Goal: Transaction & Acquisition: Purchase product/service

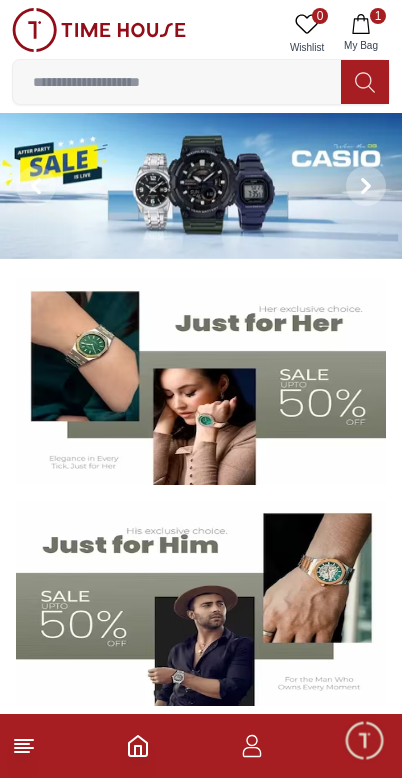
click at [62, 193] on button at bounding box center [36, 186] width 72 height 146
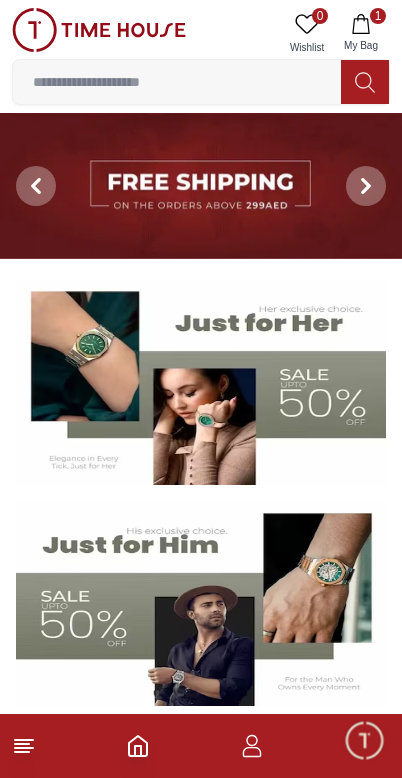
click at [40, 195] on span at bounding box center [36, 186] width 40 height 40
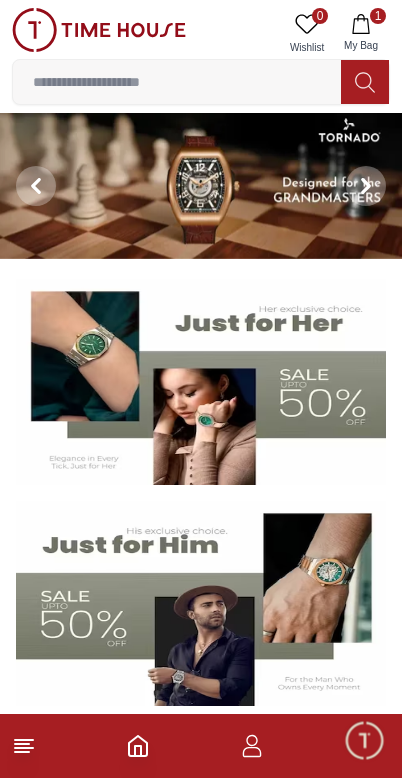
click at [26, 187] on span at bounding box center [36, 186] width 40 height 40
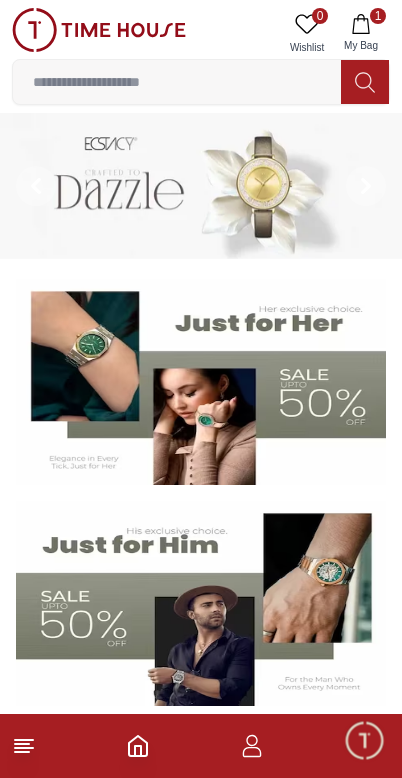
click at [15, 189] on button at bounding box center [36, 186] width 72 height 146
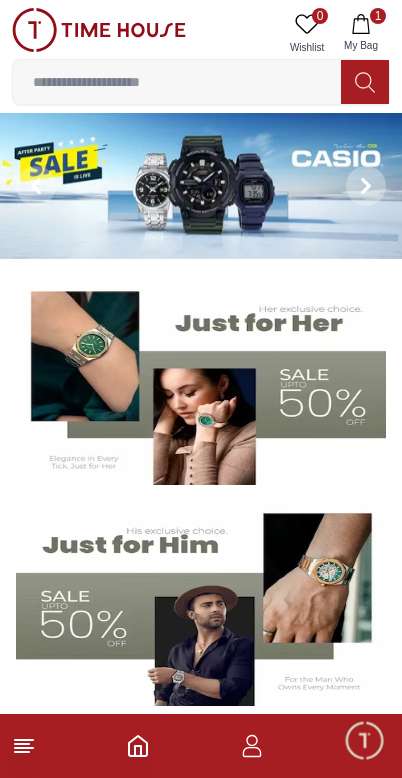
click at [211, 183] on img at bounding box center [201, 186] width 402 height 146
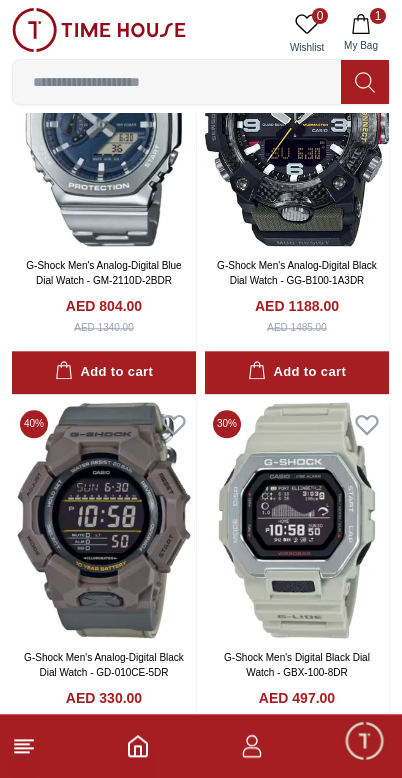
scroll to position [3109, 0]
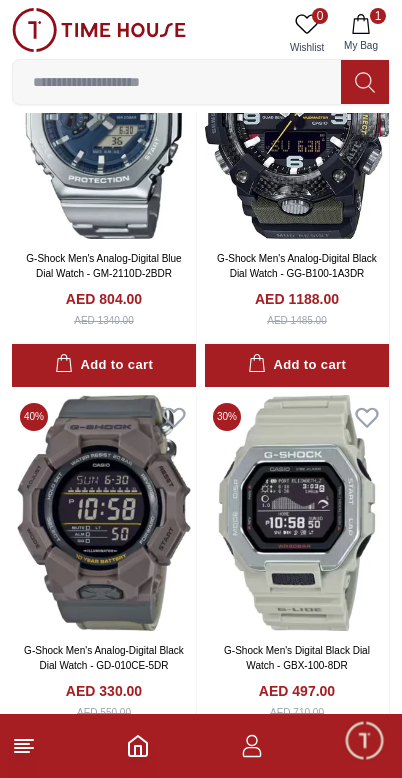
click at [74, 317] on div "AED 1340.00" at bounding box center [104, 320] width 60 height 15
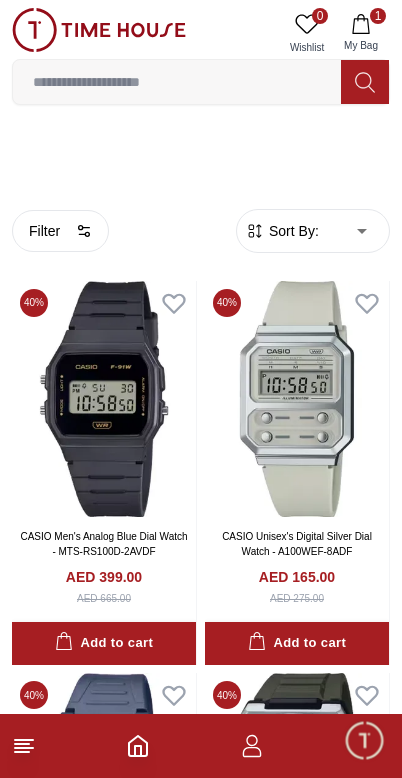
scroll to position [84, 0]
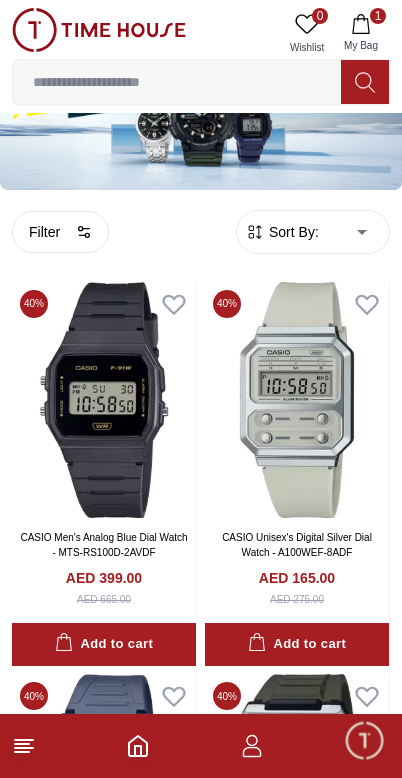
click at [27, 748] on line at bounding box center [24, 748] width 18 height 0
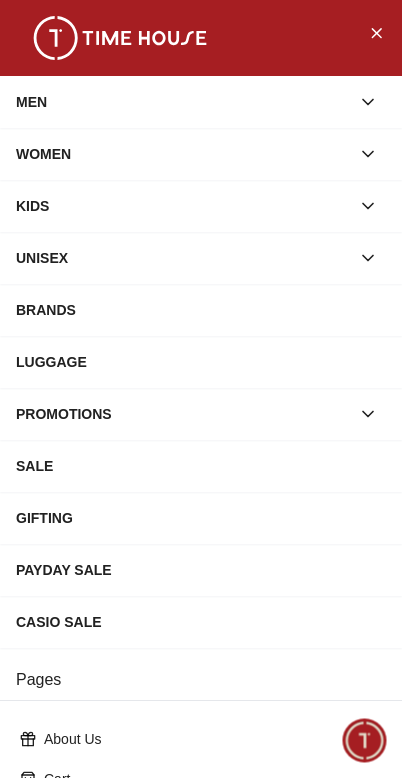
click at [373, 92] on icon "button" at bounding box center [368, 102] width 20 height 20
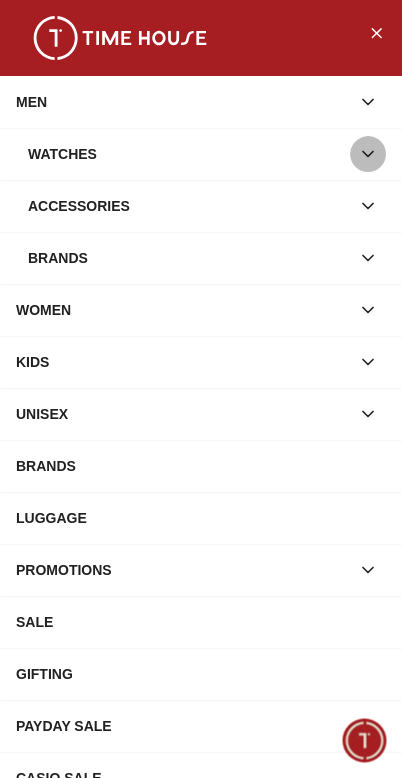
click at [382, 152] on button "button" at bounding box center [368, 154] width 36 height 36
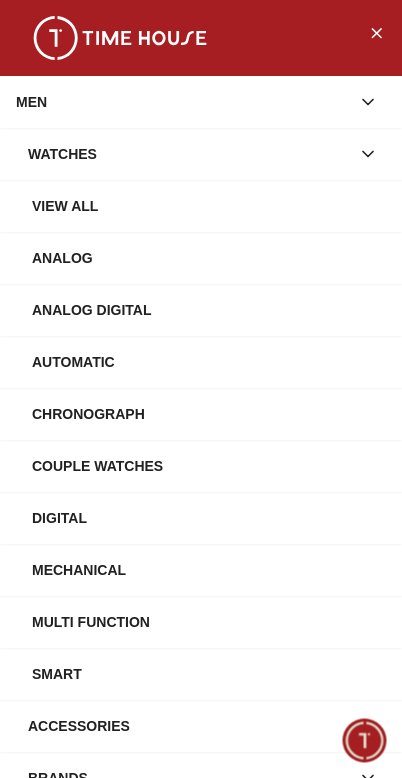
click at [388, 146] on div "Watches" at bounding box center [201, 154] width 402 height 52
click at [367, 152] on icon "button" at bounding box center [368, 154] width 20 height 20
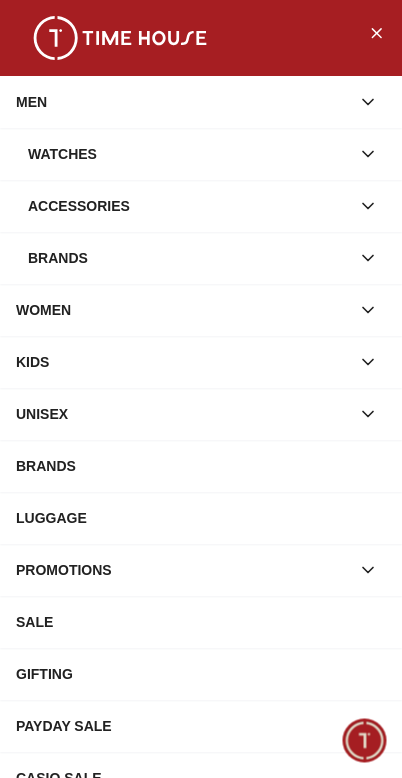
click at [380, 260] on button "button" at bounding box center [368, 258] width 36 height 36
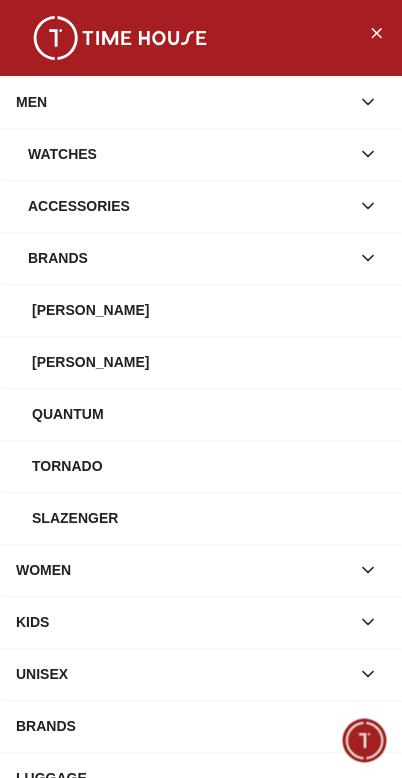
click at [384, 253] on button "button" at bounding box center [368, 258] width 36 height 36
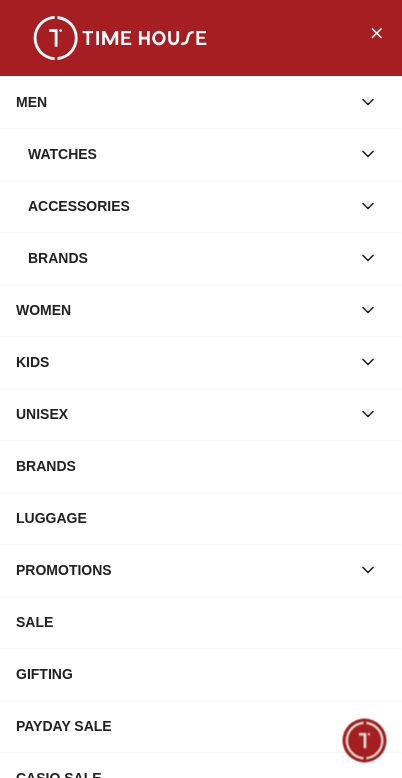
click at [373, 156] on icon "button" at bounding box center [368, 154] width 20 height 20
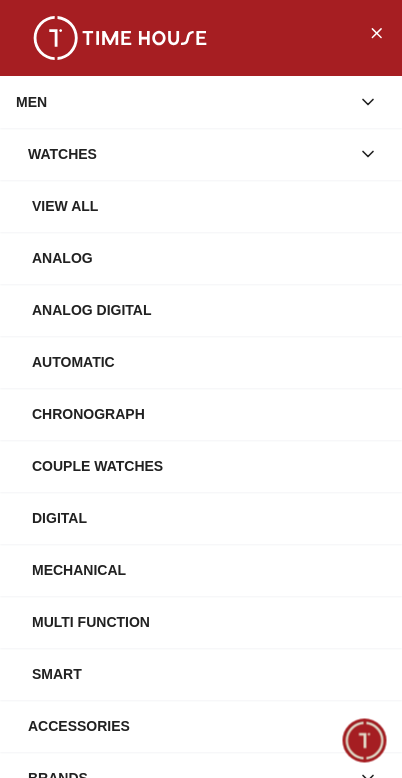
click at [212, 515] on div "Digital" at bounding box center [209, 518] width 354 height 36
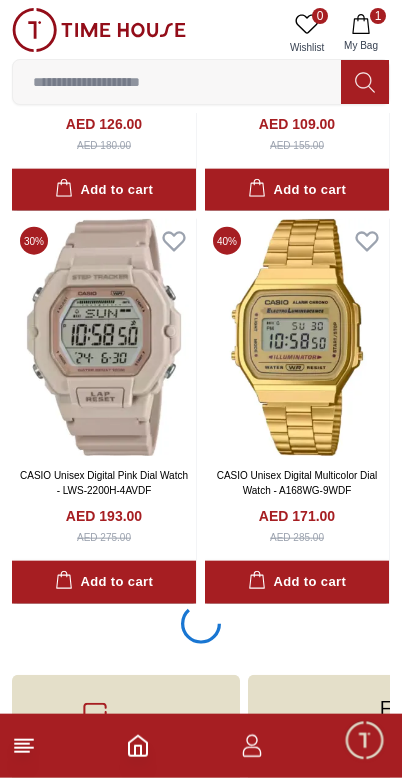
scroll to position [3518, 0]
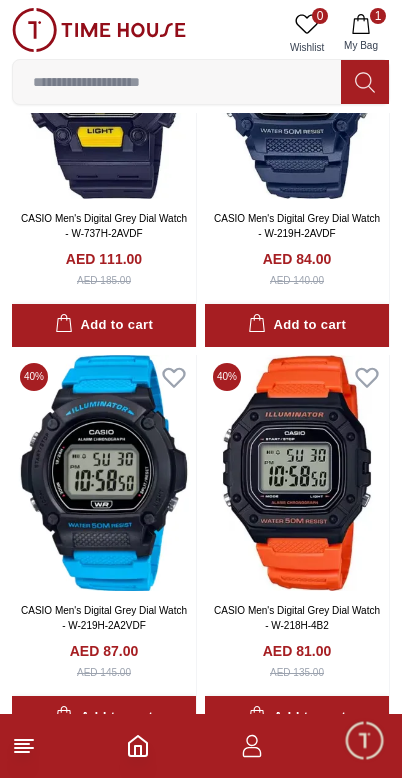
scroll to position [10837, 0]
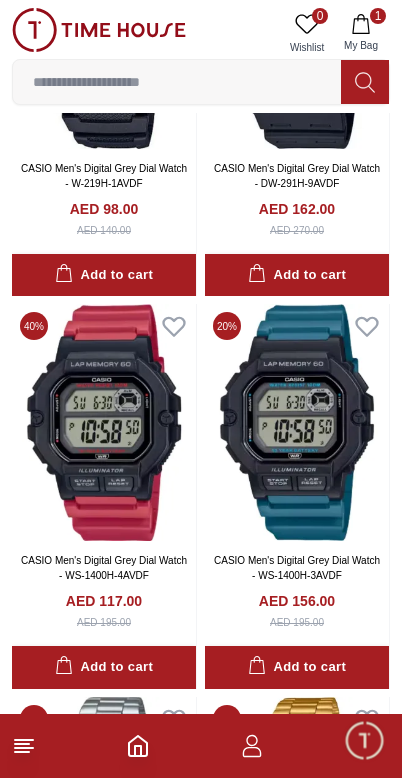
scroll to position [14024, 0]
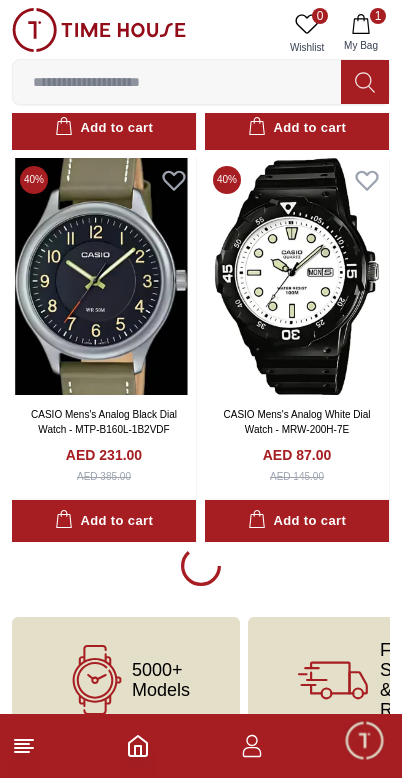
scroll to position [15360, 0]
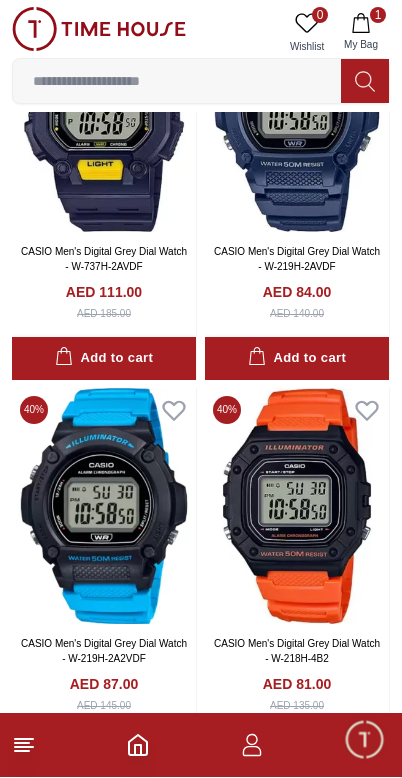
scroll to position [10801, 0]
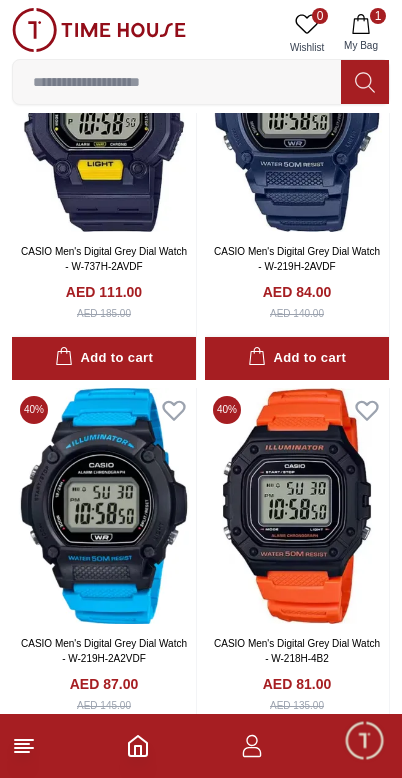
click at [277, 450] on img at bounding box center [297, 506] width 184 height 237
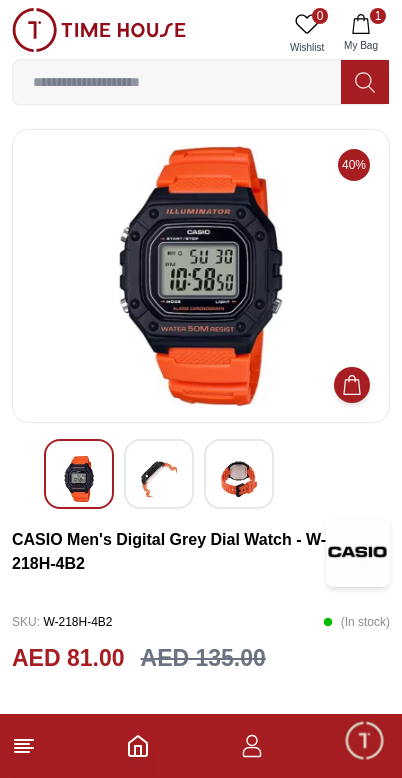
click at [158, 470] on img at bounding box center [159, 479] width 36 height 46
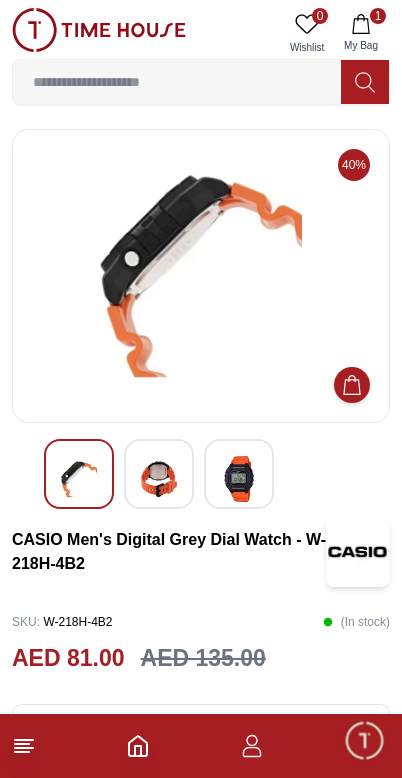
click at [231, 478] on img at bounding box center [239, 479] width 36 height 46
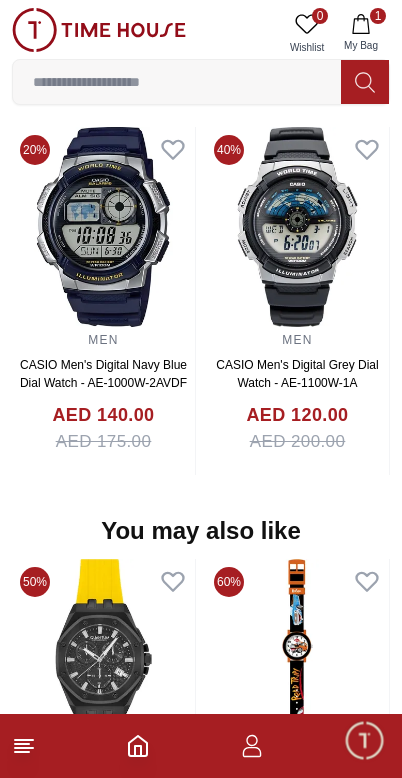
scroll to position [1515, 0]
